Goal: Task Accomplishment & Management: Manage account settings

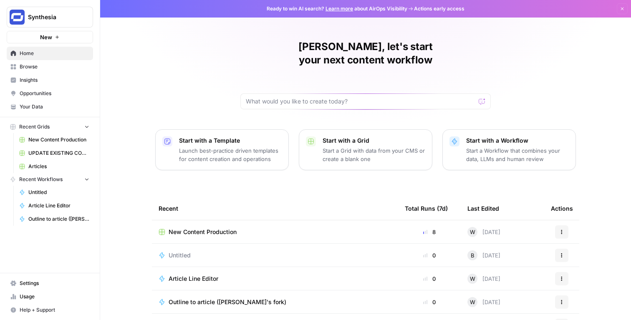
click at [59, 284] on span "Settings" at bounding box center [55, 284] width 70 height 8
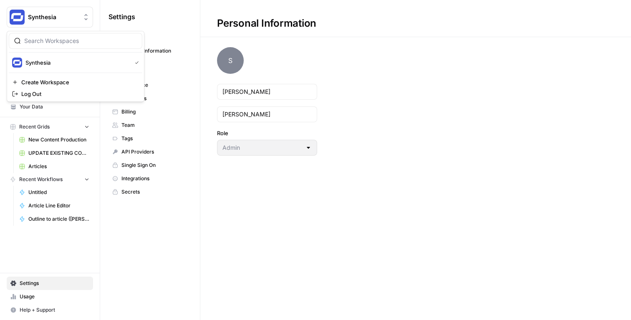
click at [48, 22] on button "Synthesia" at bounding box center [50, 17] width 86 height 21
click at [45, 93] on span "Log Out" at bounding box center [78, 94] width 114 height 8
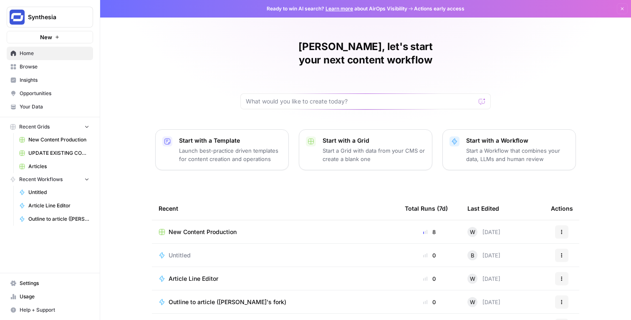
click at [54, 277] on link "Settings" at bounding box center [50, 283] width 86 height 13
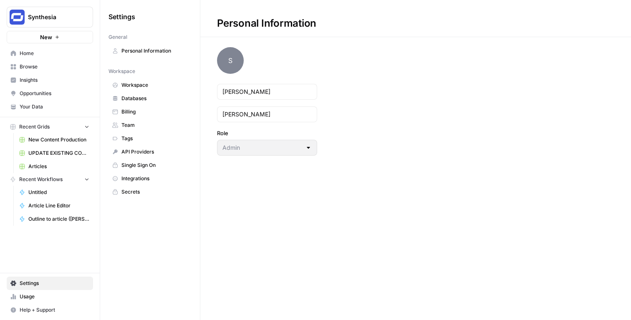
click at [165, 117] on link "Billing" at bounding box center [150, 111] width 83 height 13
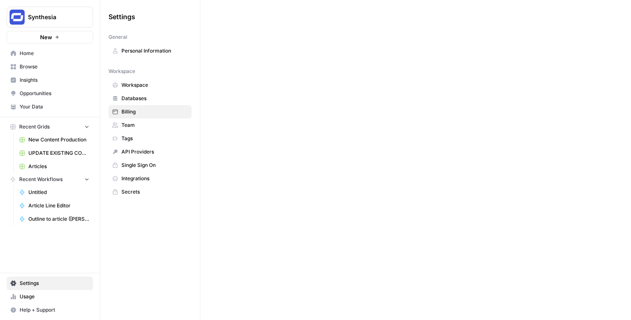
click at [162, 122] on span "Team" at bounding box center [155, 126] width 66 height 8
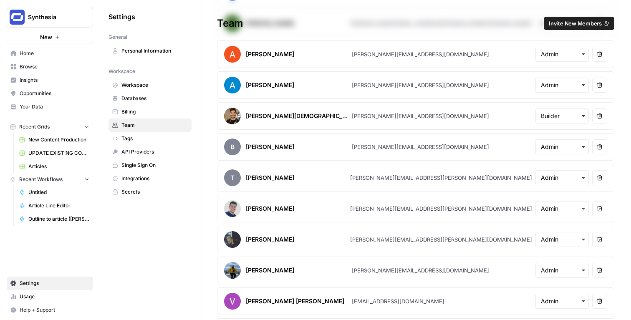
scroll to position [131, 0]
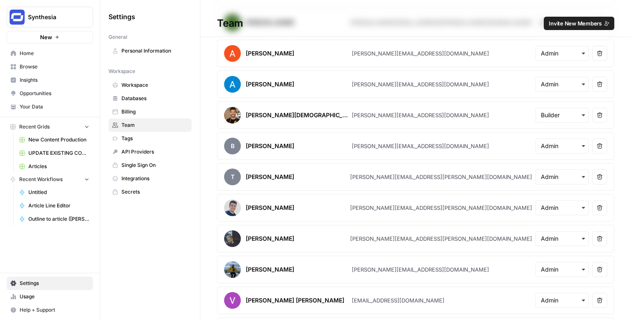
click at [372, 145] on div "[PERSON_NAME][EMAIL_ADDRESS][DOMAIN_NAME]" at bounding box center [420, 146] width 137 height 8
copy div "[PERSON_NAME][EMAIL_ADDRESS][DOMAIN_NAME]"
click at [401, 181] on div "[PERSON_NAME][EMAIL_ADDRESS][PERSON_NAME][DOMAIN_NAME]" at bounding box center [441, 177] width 182 height 8
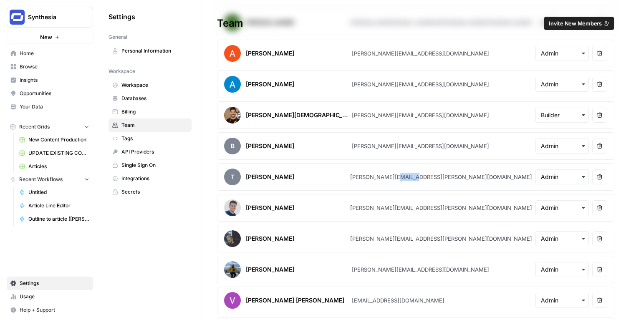
click at [401, 181] on div "[PERSON_NAME][EMAIL_ADDRESS][PERSON_NAME][DOMAIN_NAME]" at bounding box center [441, 177] width 182 height 8
click at [398, 195] on article "[PERSON_NAME] [PERSON_NAME][EMAIL_ADDRESS][PERSON_NAME][DOMAIN_NAME] Remove user" at bounding box center [416, 208] width 398 height 28
click at [398, 205] on div "[PERSON_NAME][EMAIL_ADDRESS][PERSON_NAME][DOMAIN_NAME]" at bounding box center [441, 208] width 182 height 8
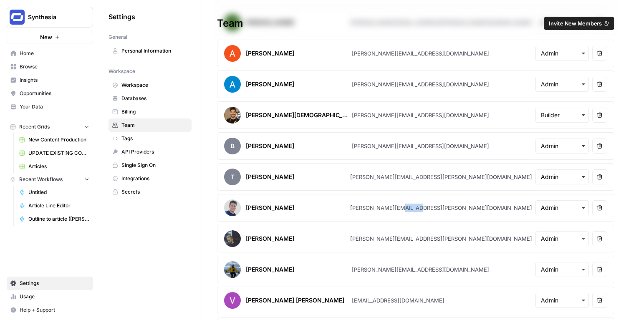
click at [398, 205] on div "[PERSON_NAME][EMAIL_ADDRESS][PERSON_NAME][DOMAIN_NAME]" at bounding box center [441, 208] width 182 height 8
click at [390, 244] on article "[PERSON_NAME] [PERSON_NAME][EMAIL_ADDRESS][PERSON_NAME][DOMAIN_NAME] Remove user" at bounding box center [416, 239] width 398 height 28
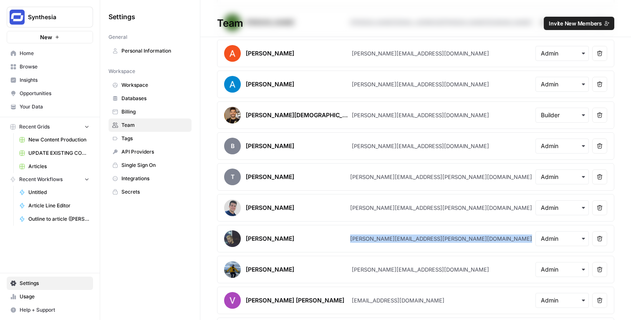
click at [390, 244] on article "[PERSON_NAME] [PERSON_NAME][EMAIL_ADDRESS][PERSON_NAME][DOMAIN_NAME] Remove user" at bounding box center [416, 239] width 398 height 28
click at [390, 240] on div "[PERSON_NAME][EMAIL_ADDRESS][PERSON_NAME][DOMAIN_NAME]" at bounding box center [441, 239] width 182 height 8
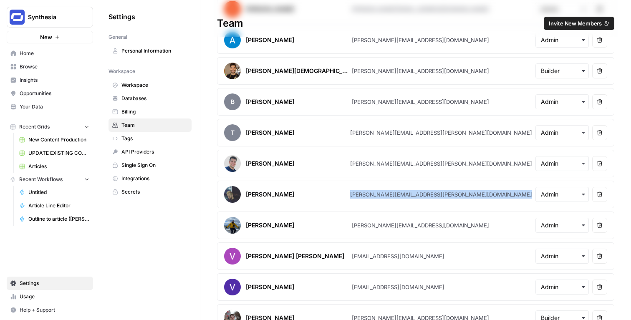
scroll to position [183, 0]
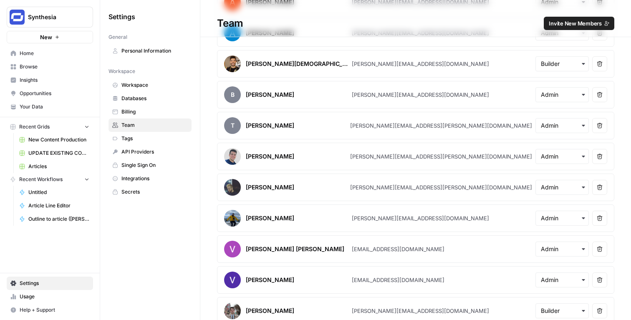
click at [396, 249] on div "[EMAIL_ADDRESS][DOMAIN_NAME]" at bounding box center [398, 249] width 93 height 8
copy div "[EMAIL_ADDRESS][DOMAIN_NAME]"
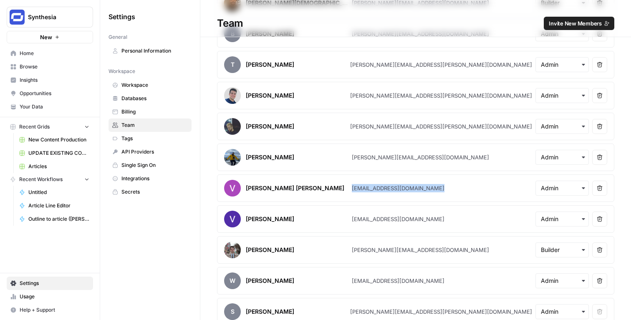
scroll to position [247, 0]
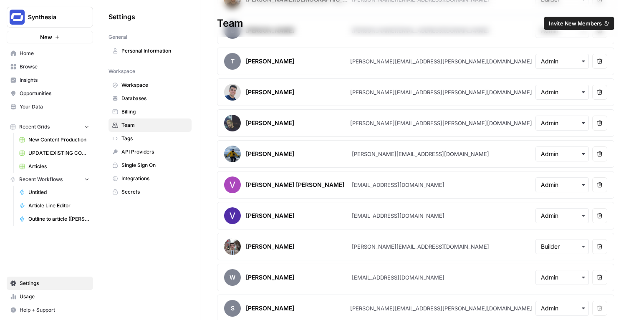
click at [372, 217] on div "[EMAIL_ADDRESS][DOMAIN_NAME]" at bounding box center [398, 216] width 93 height 8
copy div "[EMAIL_ADDRESS][DOMAIN_NAME]"
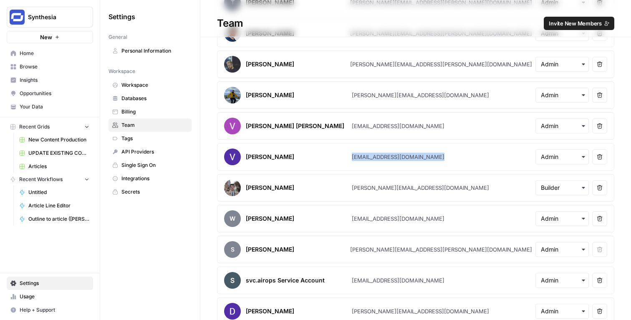
scroll to position [307, 0]
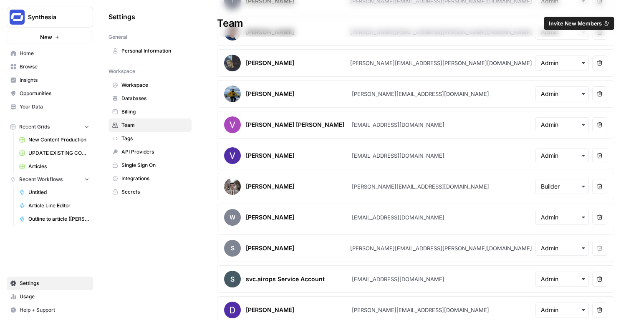
click at [404, 213] on article "W Will Homden [EMAIL_ADDRESS][DOMAIN_NAME] Remove user" at bounding box center [416, 218] width 398 height 28
copy div "[EMAIL_ADDRESS][DOMAIN_NAME]"
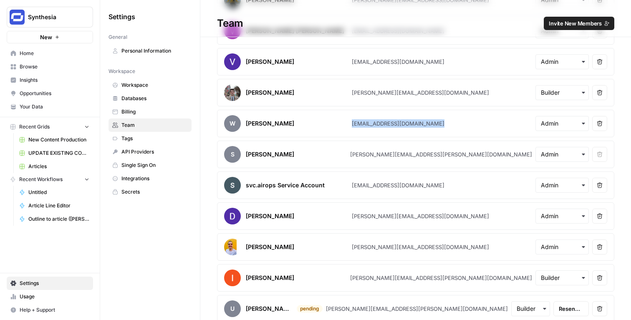
scroll to position [407, 0]
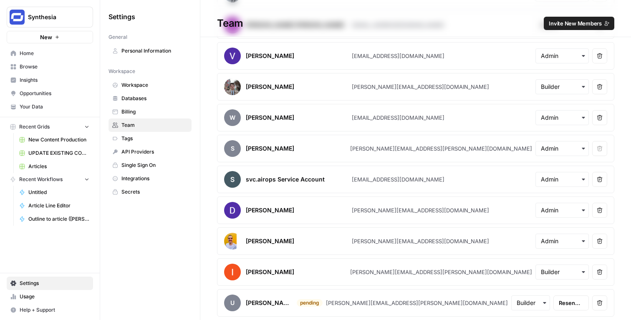
click at [390, 269] on div "[PERSON_NAME][EMAIL_ADDRESS][PERSON_NAME][DOMAIN_NAME]" at bounding box center [441, 272] width 182 height 8
copy div "[PERSON_NAME][EMAIL_ADDRESS][PERSON_NAME][DOMAIN_NAME]"
